Goal: Information Seeking & Learning: Learn about a topic

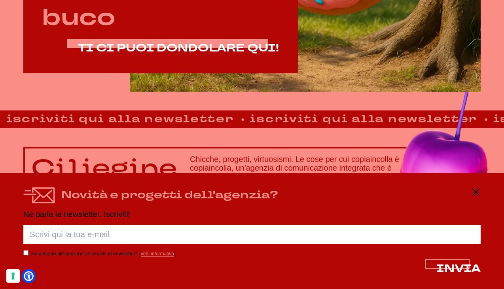
scroll to position [440, 0]
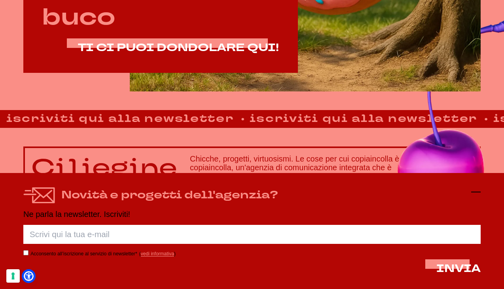
click at [477, 193] on icon at bounding box center [475, 191] width 9 height 9
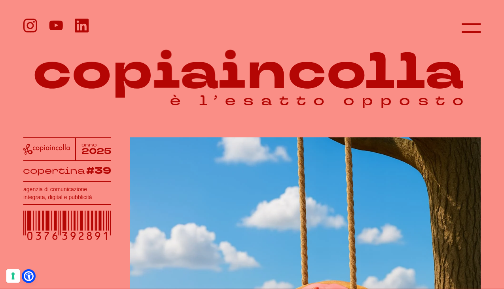
scroll to position [0, 0]
click at [475, 28] on line at bounding box center [471, 28] width 19 height 0
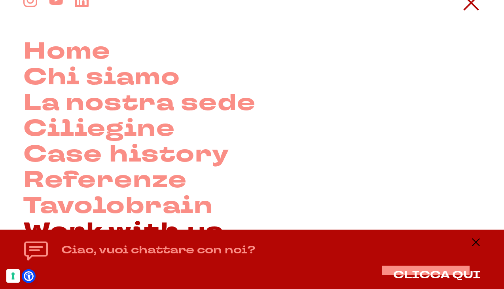
scroll to position [25, 0]
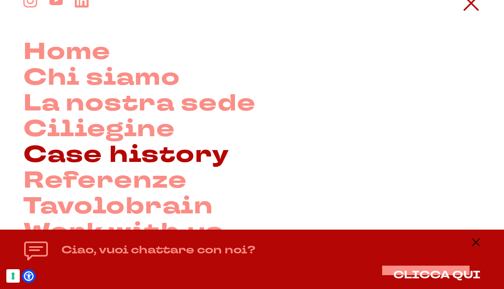
click at [108, 159] on link "Case history" at bounding box center [126, 155] width 206 height 26
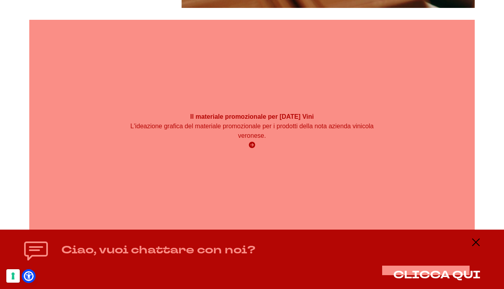
scroll to position [3019, 0]
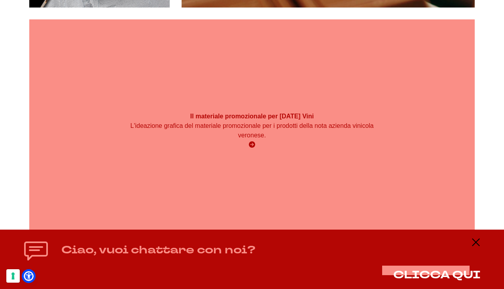
click at [251, 141] on icon at bounding box center [252, 144] width 6 height 6
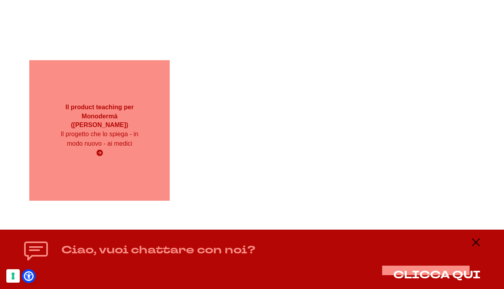
scroll to position [4761, 0]
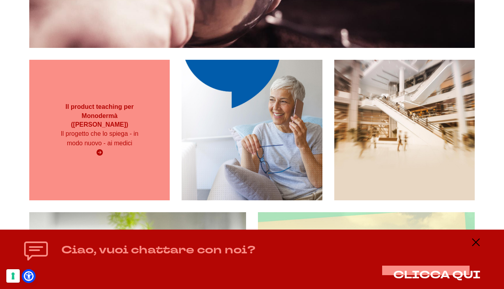
click at [108, 129] on p "Il progetto che lo spiega - in modo nuovo - ai medici" at bounding box center [99, 138] width 84 height 19
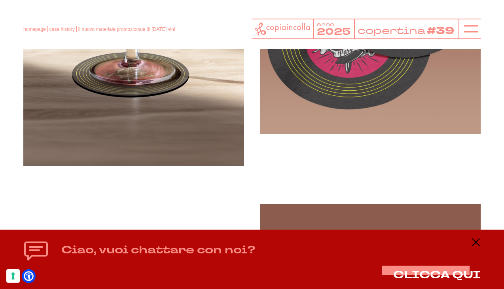
scroll to position [634, 0]
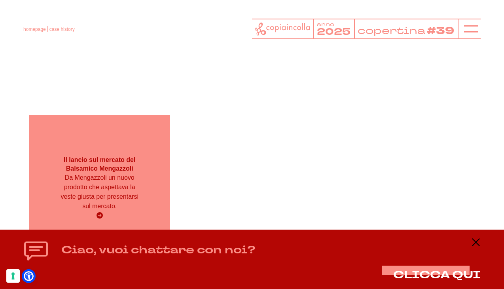
scroll to position [7408, 0]
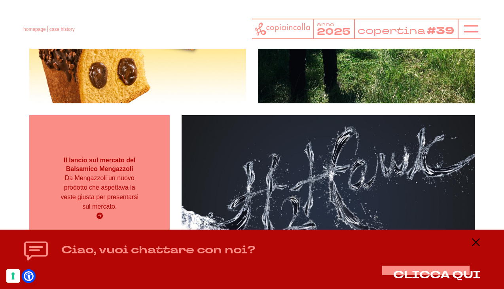
click at [130, 173] on p "Da Mengazzoli un nuovo prodotto che aspettava la veste giusta per presentarsi s…" at bounding box center [99, 192] width 84 height 38
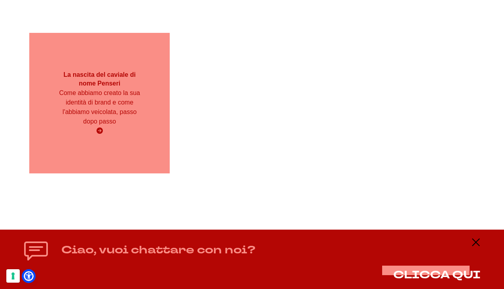
scroll to position [11753, 0]
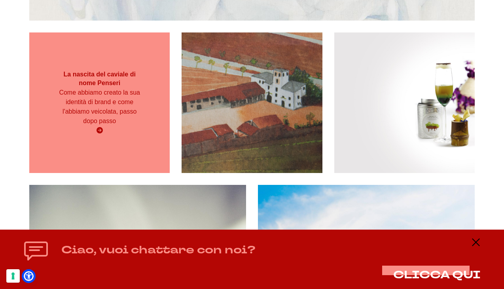
click at [99, 89] on p "Come abbiamo creato la sua identità di brand e come l'abbiamo veicolata, passo …" at bounding box center [99, 107] width 84 height 38
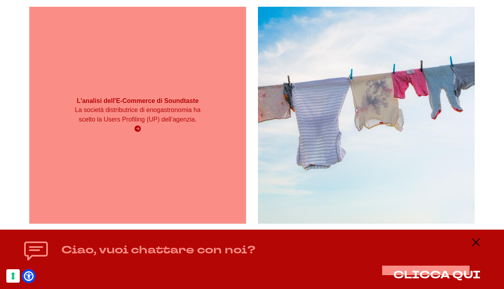
scroll to position [11932, 0]
click at [176, 119] on div "La società distributrice di enogastronomia ha scelto la Users Profiling (UP) de…" at bounding box center [138, 119] width 130 height 28
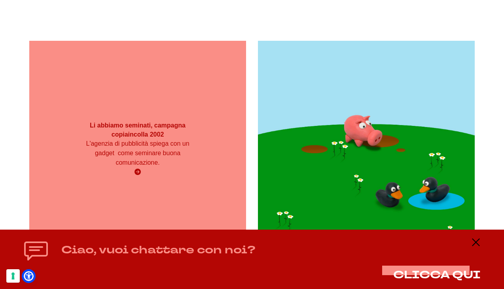
scroll to position [13446, 0]
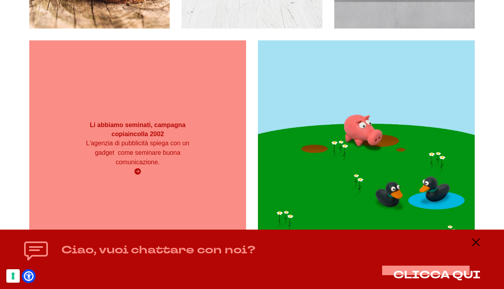
click at [146, 150] on p "L'agenzia di pubblicità spiega con un gadget come seminare buona comunicazione." at bounding box center [138, 152] width 130 height 28
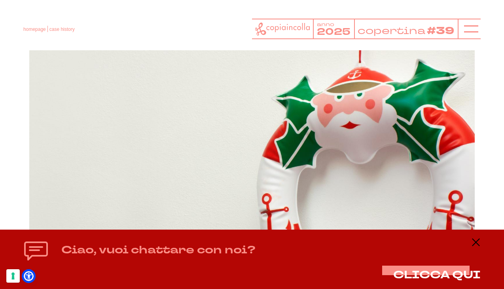
scroll to position [14596, 0]
click at [255, 163] on div "Gli auguri di Natale sbagliati L'agenzia di comunicazione stavolta ha comunicat…" at bounding box center [251, 161] width 445 height 45
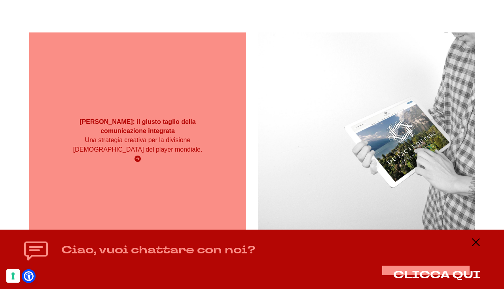
scroll to position [16550, 0]
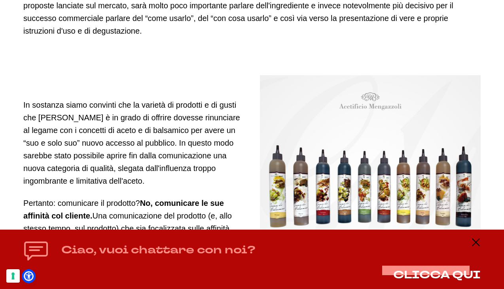
scroll to position [989, 0]
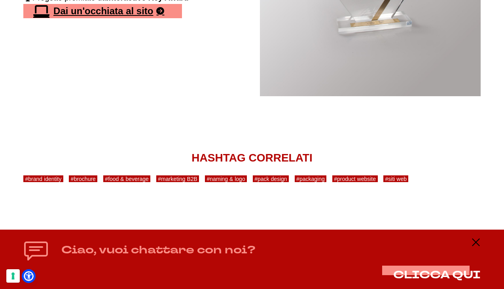
scroll to position [2842, 0]
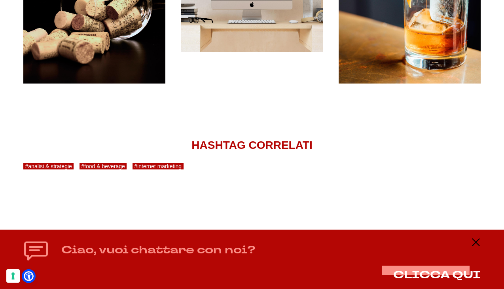
scroll to position [1114, 0]
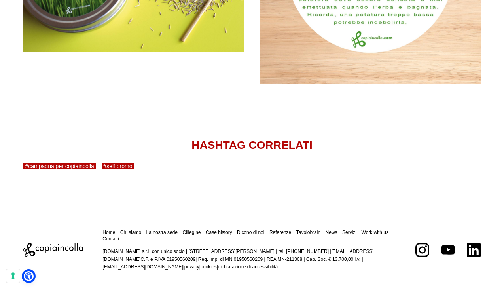
scroll to position [1087, 0]
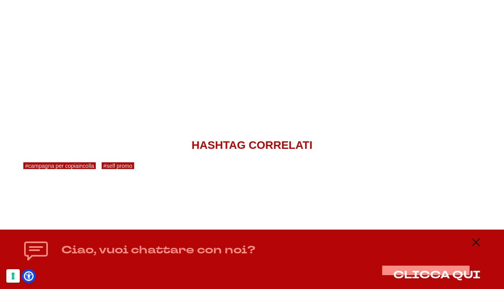
scroll to position [1591, 0]
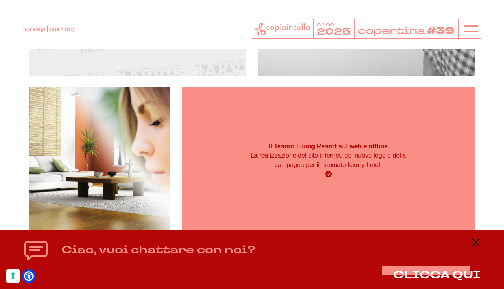
scroll to position [16722, 0]
click at [349, 171] on div "Il Tesoro Living Resort sul web e offline La realizzazione del sito internet, d…" at bounding box center [328, 161] width 293 height 146
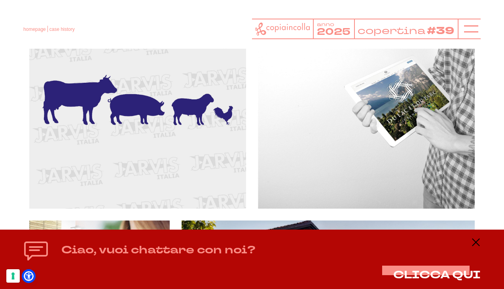
scroll to position [16590, 0]
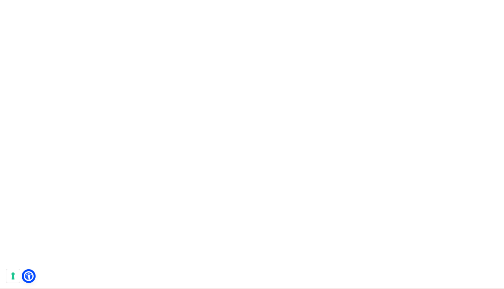
scroll to position [1010, 0]
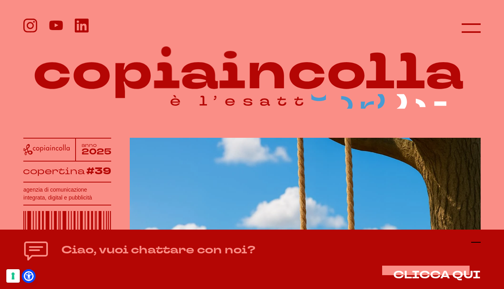
click at [476, 242] on line at bounding box center [475, 242] width 9 height 0
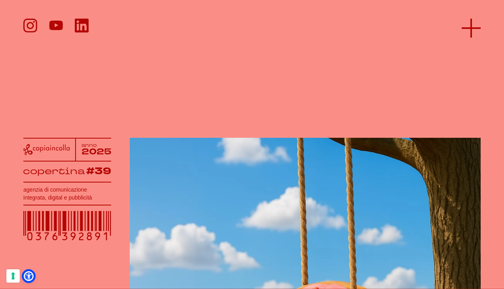
click at [471, 25] on line at bounding box center [471, 28] width 0 height 19
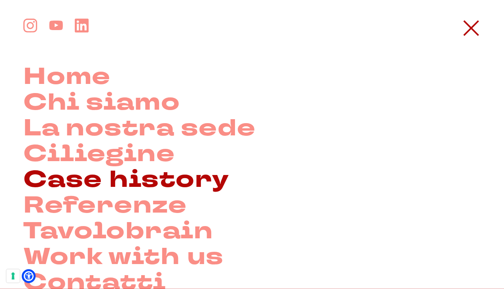
click at [135, 182] on link "Case history" at bounding box center [126, 180] width 206 height 26
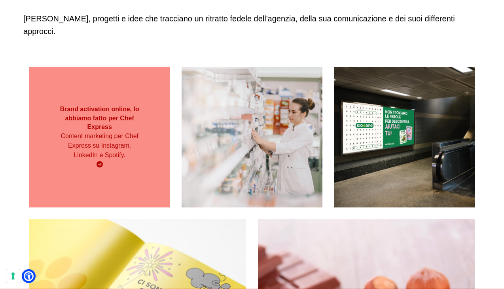
scroll to position [111, 0]
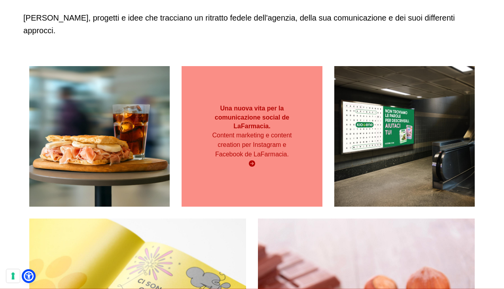
click at [248, 131] on p "Content marketing e content creation per Instagram e Facebook de LaFarmacia." at bounding box center [252, 145] width 84 height 28
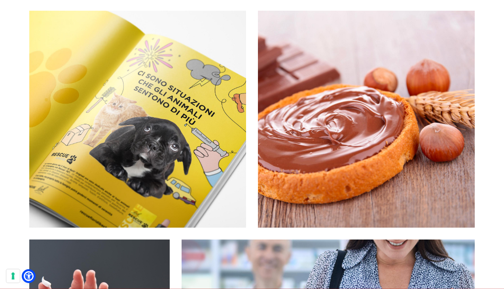
scroll to position [332, 0]
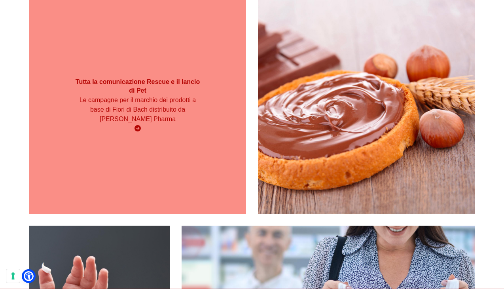
click at [138, 95] on p "Le campagne per il marchio dei prodotti a base di Fiori di Bach distribuito da …" at bounding box center [138, 109] width 130 height 28
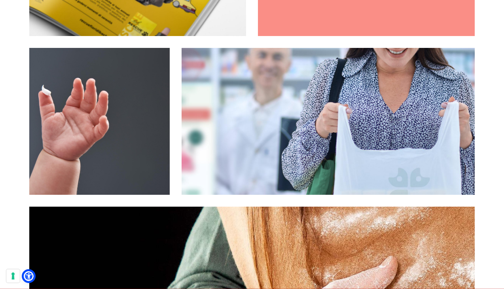
scroll to position [522, 0]
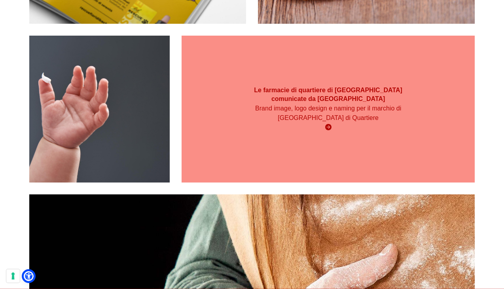
click at [337, 104] on p "Brand image, logo design e naming per il marchio di Prosit Farma Farmacie di Qu…" at bounding box center [328, 113] width 176 height 19
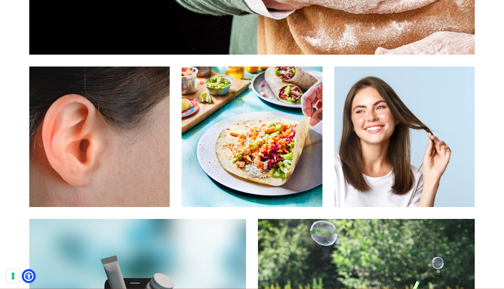
scroll to position [886, 0]
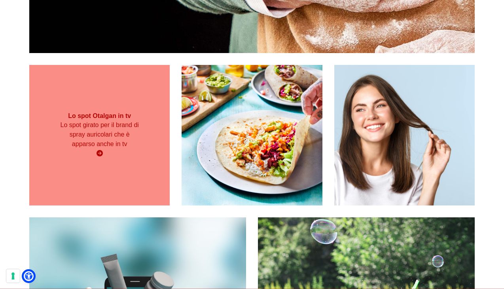
click at [96, 120] on p "Lo spot girato per il brand di spray auricolari che è apparso anche in tv" at bounding box center [99, 134] width 84 height 28
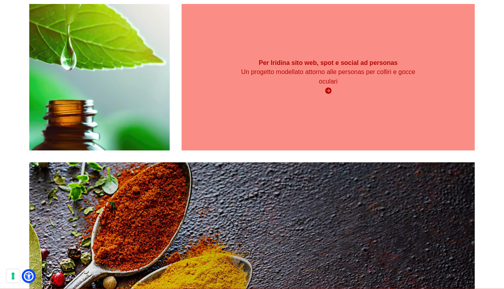
scroll to position [1329, 0]
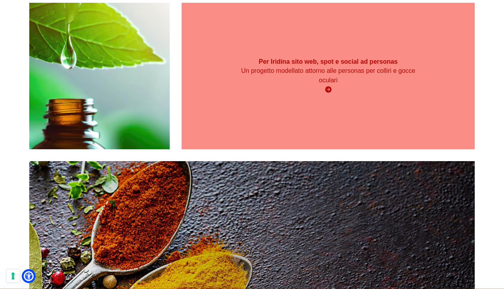
click at [331, 66] on p "Un progetto modellato attorno alle personas per colliri e gocce oculari" at bounding box center [328, 75] width 176 height 19
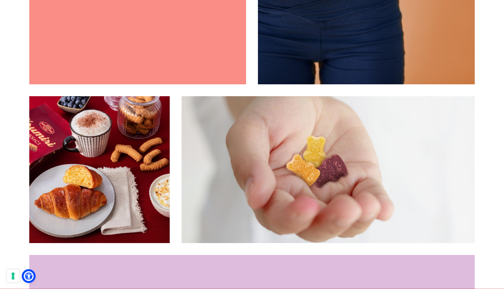
scroll to position [2025, 0]
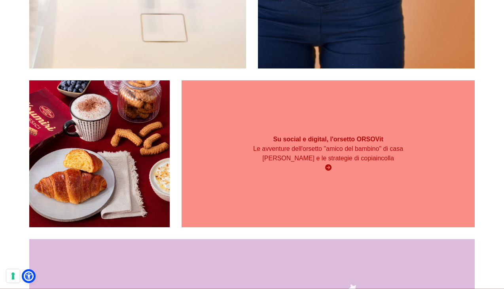
click at [332, 144] on p "Le avventure dell'orsetto "amico del bambino" di casa Montefarmaco e le strateg…" at bounding box center [328, 153] width 176 height 19
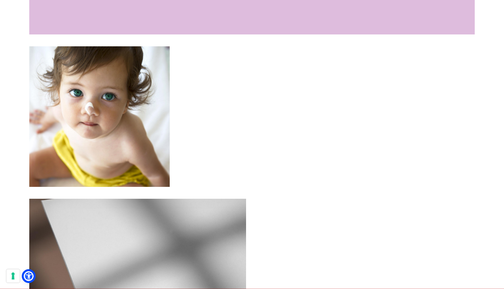
scroll to position [2468, 0]
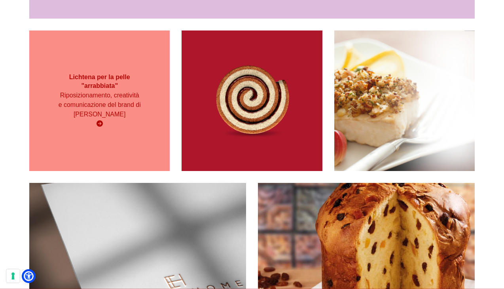
click at [102, 78] on h3 "Lichtena per la pelle "arrabbiata"" at bounding box center [99, 82] width 84 height 18
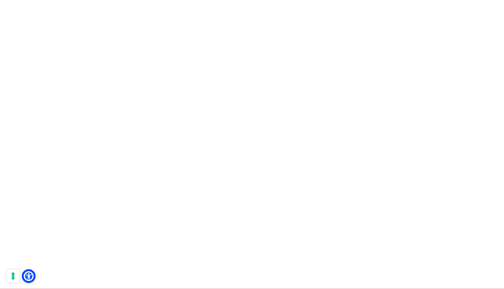
scroll to position [3971, 0]
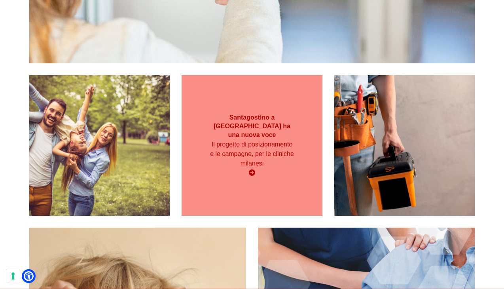
click at [250, 140] on p "Il progetto di posizionamento e le campagne, per le cliniche milanesi" at bounding box center [252, 154] width 84 height 28
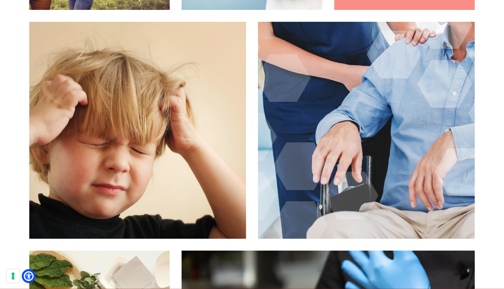
scroll to position [4193, 0]
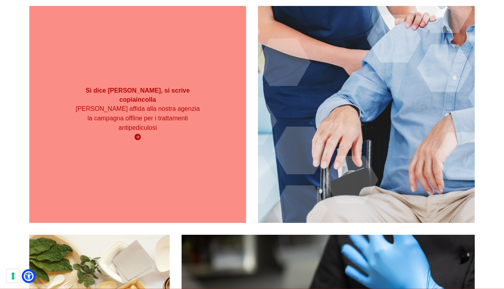
click at [142, 104] on p "Giuliani affida alla nostra agenzia la campagna offline per i trattamenti antip…" at bounding box center [138, 118] width 130 height 28
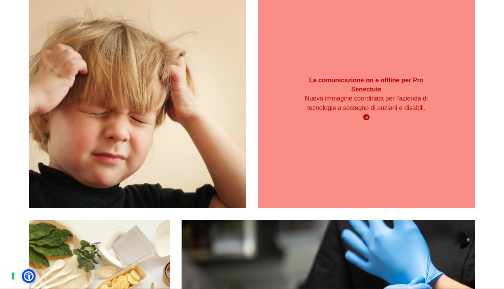
scroll to position [4209, 0]
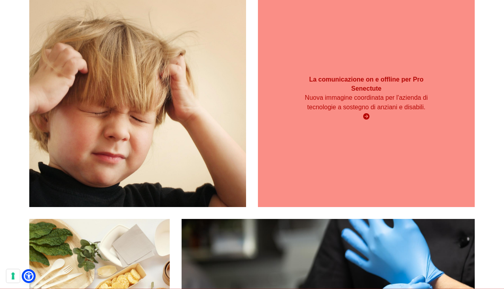
click at [360, 77] on strong "La comunicazione on e offline per Pro Senectute" at bounding box center [366, 83] width 114 height 15
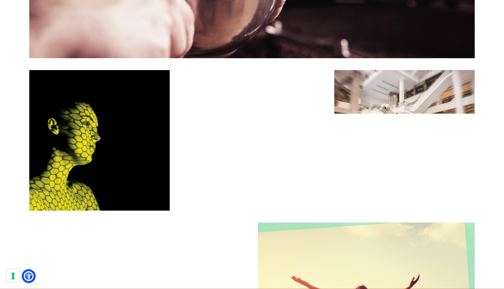
scroll to position [4763, 0]
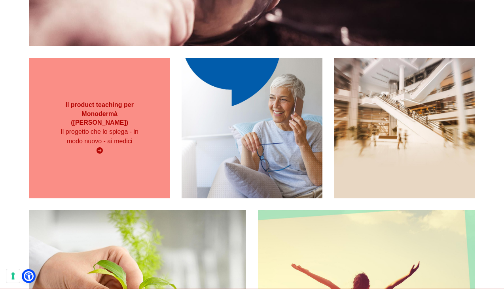
click at [102, 127] on p "Il progetto che lo spiega - in modo nuovo - ai medici" at bounding box center [99, 136] width 84 height 19
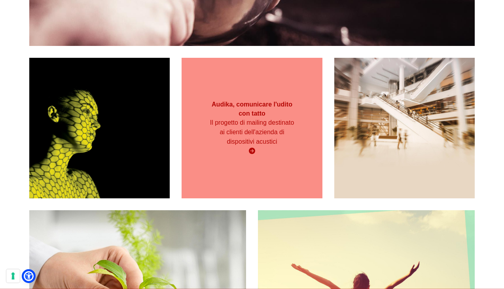
click at [258, 118] on p "Il progetto di mailing destinato ai clienti dell'azienda di dispositivi acustici" at bounding box center [252, 132] width 84 height 28
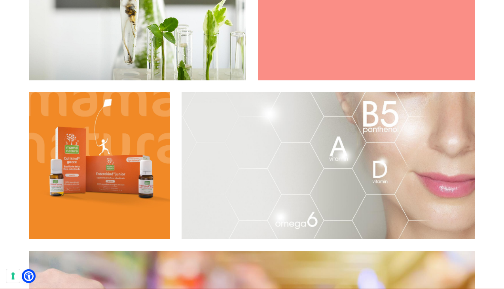
scroll to position [5111, 0]
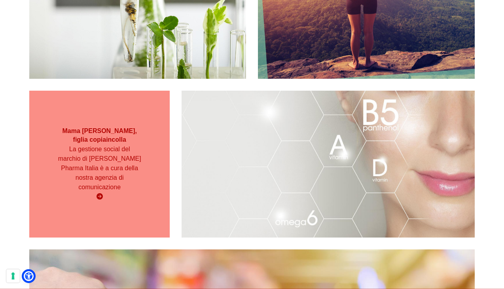
click at [104, 144] on p "La gestione social del marchio di Schwabe Pharma Italia è a cura della nostra a…" at bounding box center [99, 167] width 84 height 47
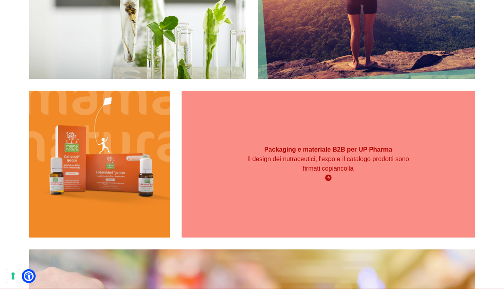
click at [341, 154] on p "Il design dei nutraceutici, l'expo e il catalogo prodotti sono firmati copianco…" at bounding box center [328, 163] width 176 height 19
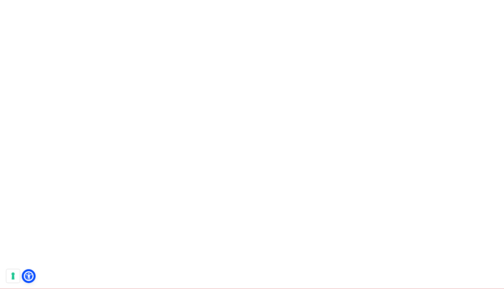
scroll to position [5744, 0]
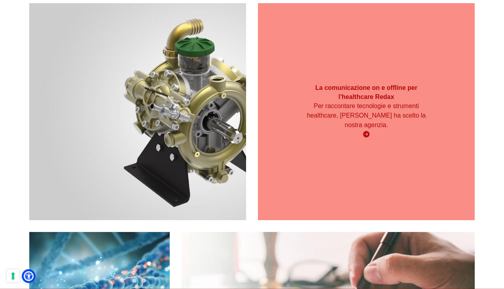
click at [341, 105] on p "Per raccontare tecnologie e strumenti healthcare, Redax ha scelto la nostra age…" at bounding box center [366, 115] width 130 height 28
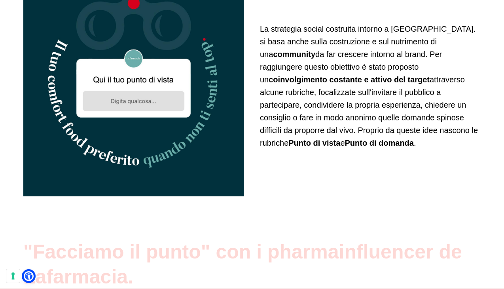
scroll to position [1329, 0]
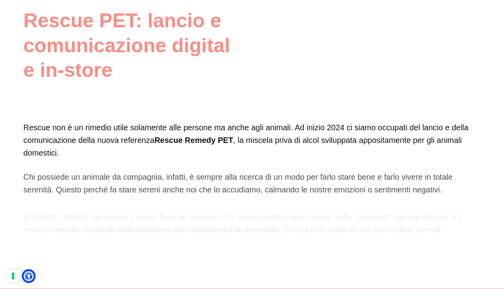
scroll to position [649, 0]
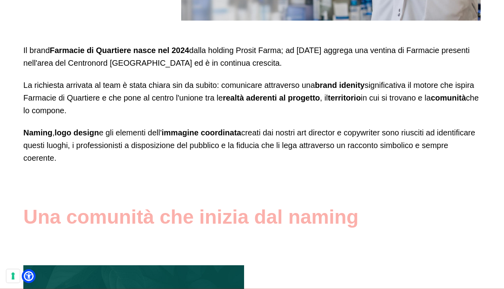
scroll to position [380, 0]
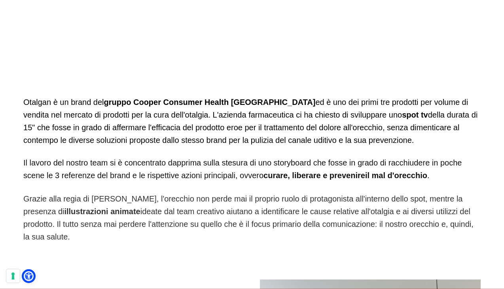
scroll to position [585, 0]
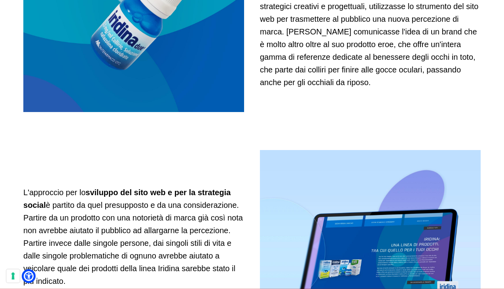
scroll to position [712, 0]
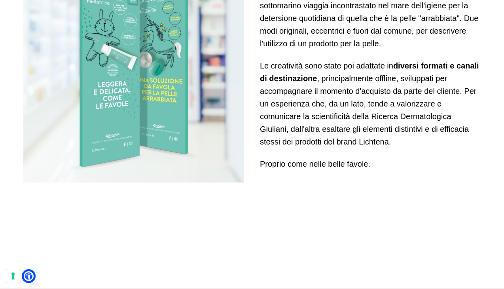
scroll to position [2294, 0]
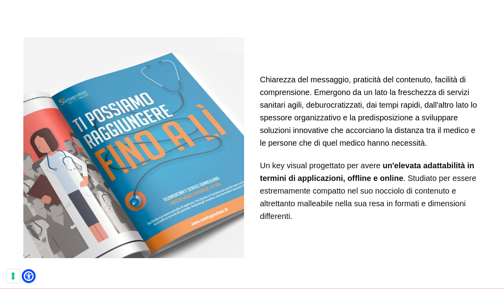
scroll to position [1266, 0]
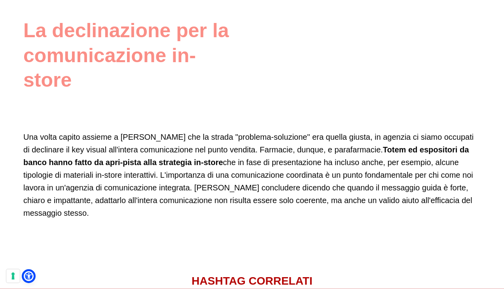
scroll to position [1266, 0]
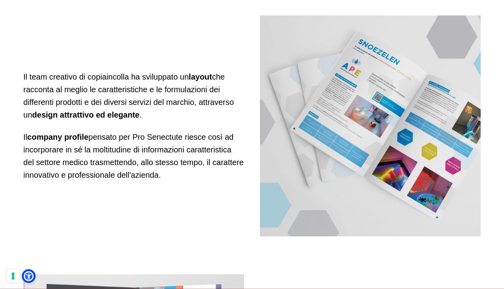
scroll to position [2168, 0]
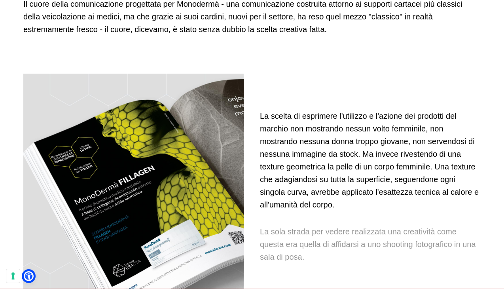
scroll to position [1234, 0]
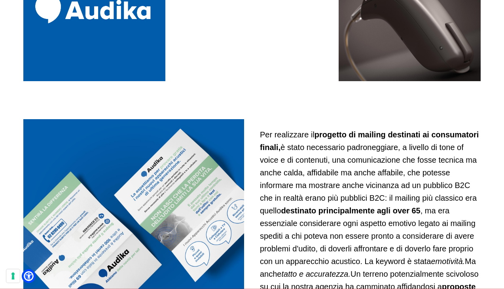
scroll to position [728, 0]
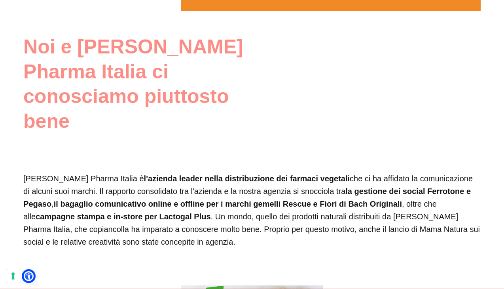
scroll to position [364, 0]
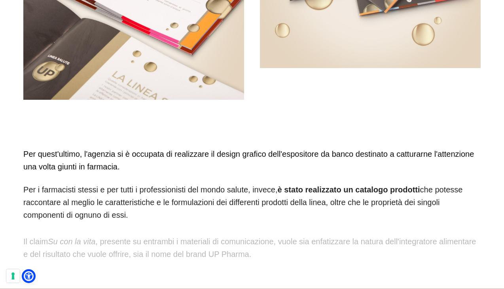
scroll to position [680, 0]
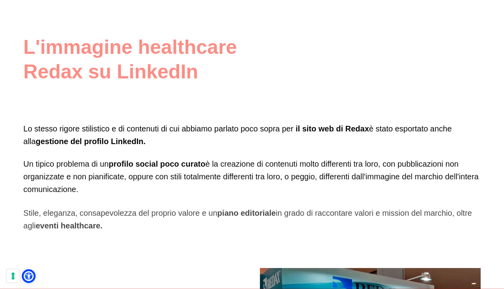
scroll to position [1392, 0]
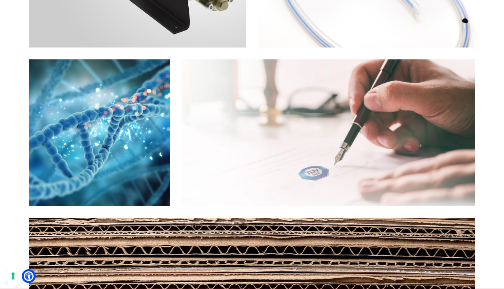
scroll to position [5918, 0]
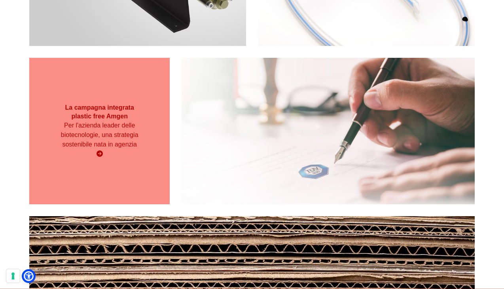
click at [95, 121] on p "Per l'azienda leader delle biotecnologie, una strategia sostenibile nata in age…" at bounding box center [99, 135] width 84 height 28
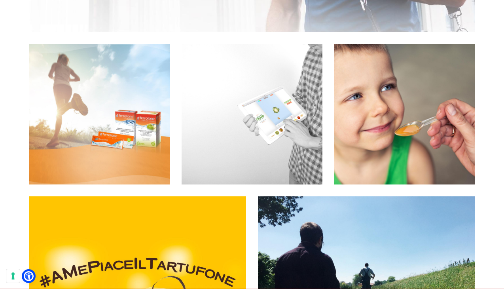
scroll to position [7104, 0]
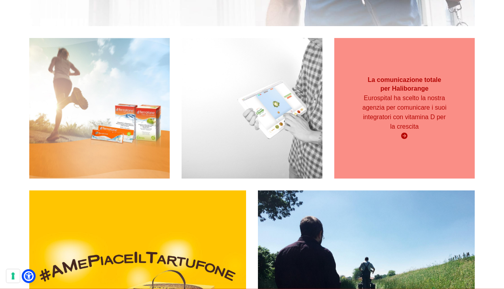
click at [409, 96] on p "Eurospital ha scelto la nostra agenzia per comunicare i suoi integratori con vi…" at bounding box center [404, 112] width 84 height 38
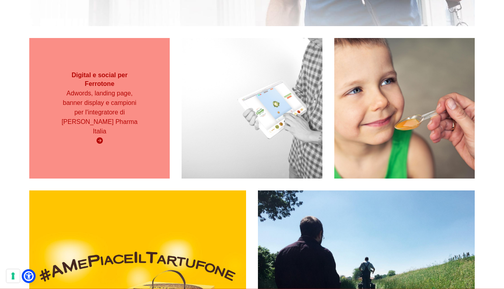
click at [120, 102] on p "Adwords, landing page, banner display e campioni per l'integratore di [PERSON_N…" at bounding box center [99, 112] width 84 height 47
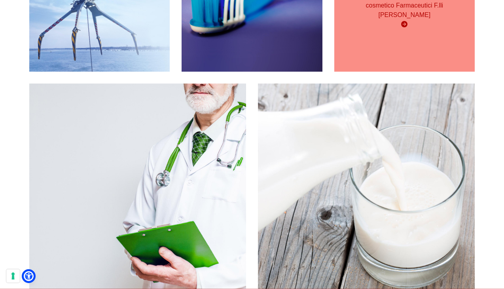
scroll to position [8022, 0]
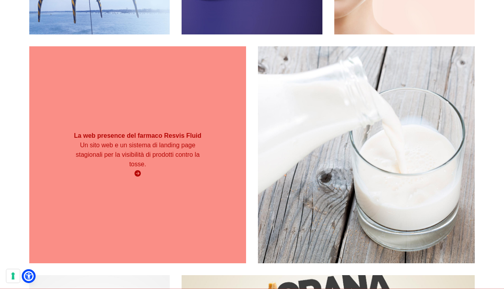
click at [175, 132] on strong "La web presence del farmaco Resvis Fluid" at bounding box center [137, 135] width 127 height 7
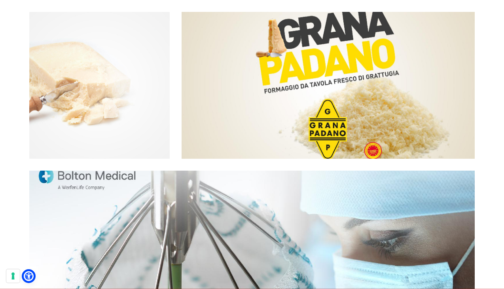
scroll to position [8291, 0]
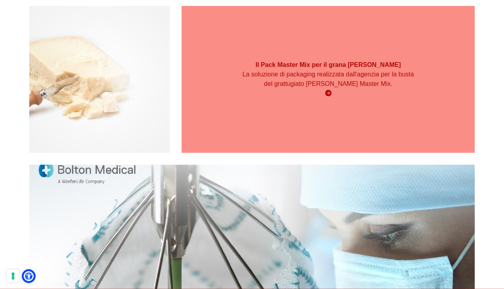
click at [333, 70] on p "La soluzione di packaging realizzata dall'agenzia per la busta del grattugiato …" at bounding box center [328, 79] width 176 height 19
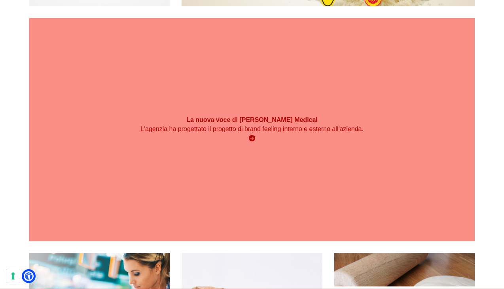
scroll to position [8449, 0]
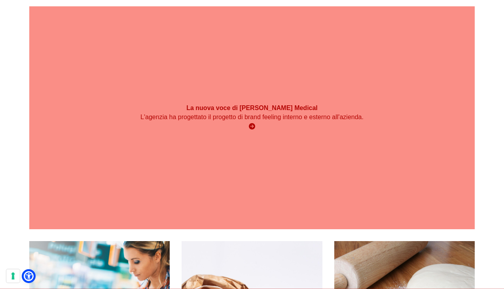
click at [272, 104] on strong "La nuova voce di [PERSON_NAME] Medical" at bounding box center [251, 107] width 131 height 7
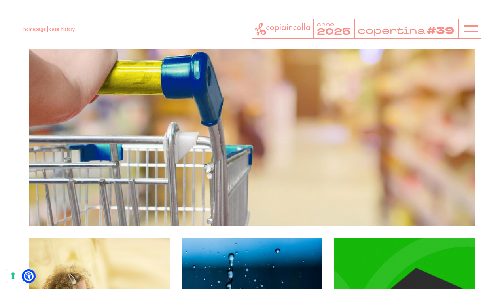
scroll to position [5348, 0]
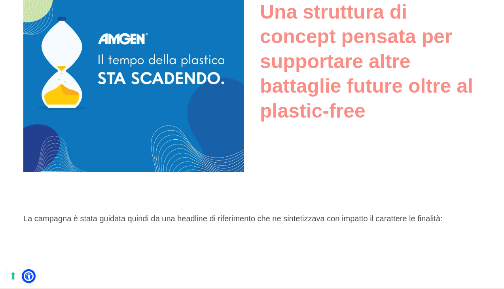
scroll to position [1076, 0]
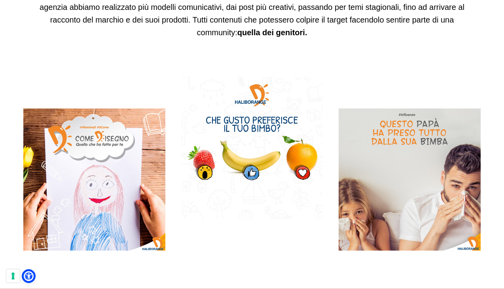
scroll to position [918, 0]
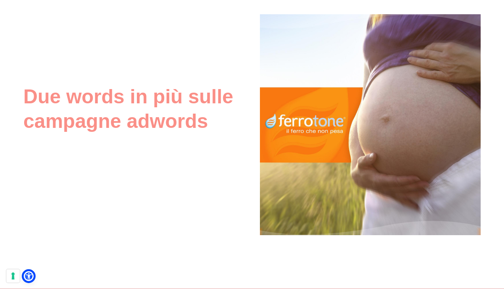
scroll to position [1203, 0]
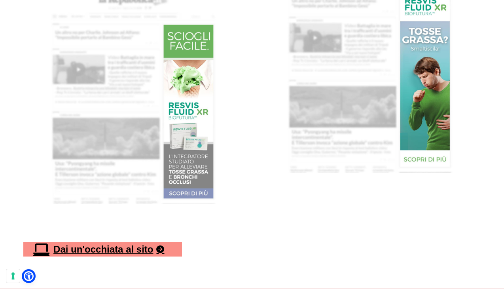
scroll to position [1535, 0]
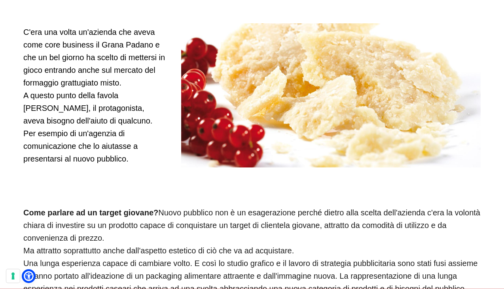
scroll to position [427, 0]
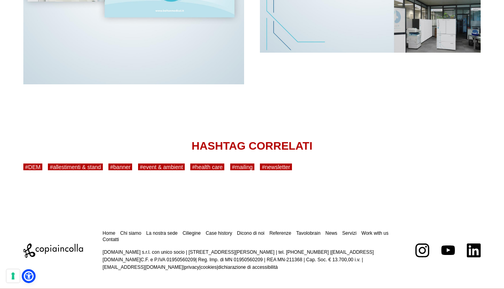
scroll to position [1238, 0]
